Goal: Find contact information

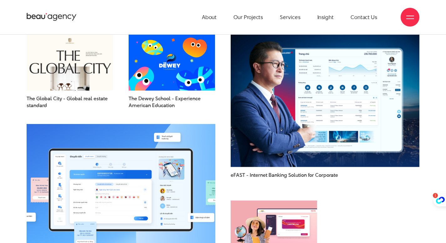
scroll to position [759, 0]
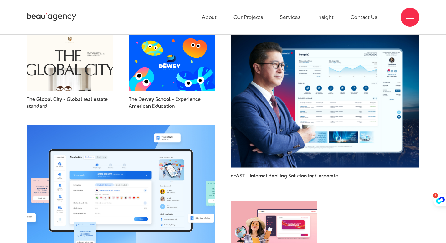
click at [65, 69] on img at bounding box center [69, 63] width 95 height 62
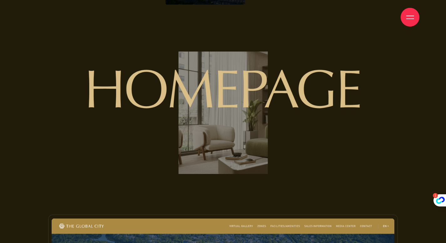
scroll to position [3056, 0]
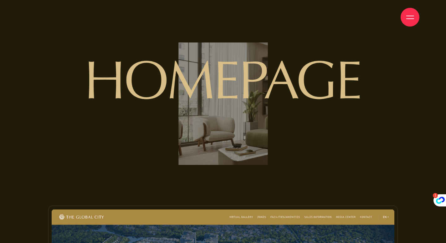
click at [222, 116] on img at bounding box center [223, 104] width 278 height 122
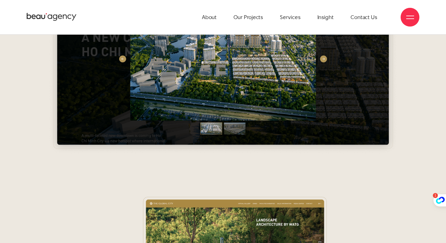
scroll to position [3587, 0]
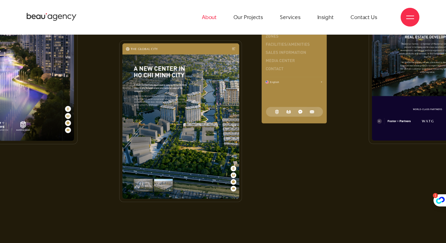
click at [214, 17] on link "About" at bounding box center [209, 17] width 15 height 34
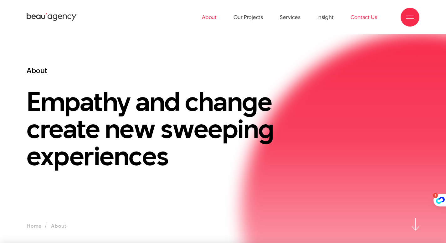
click at [361, 18] on link "Contact Us" at bounding box center [363, 17] width 27 height 34
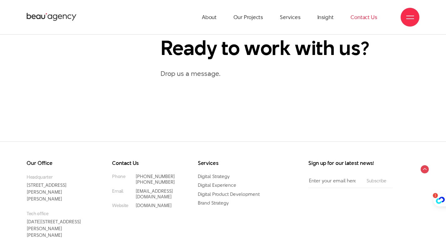
scroll to position [120, 0]
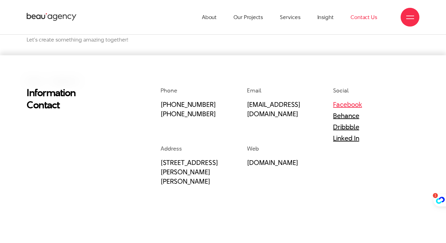
click at [346, 103] on link "Facebook" at bounding box center [347, 104] width 29 height 9
